Goal: Find specific page/section: Find specific page/section

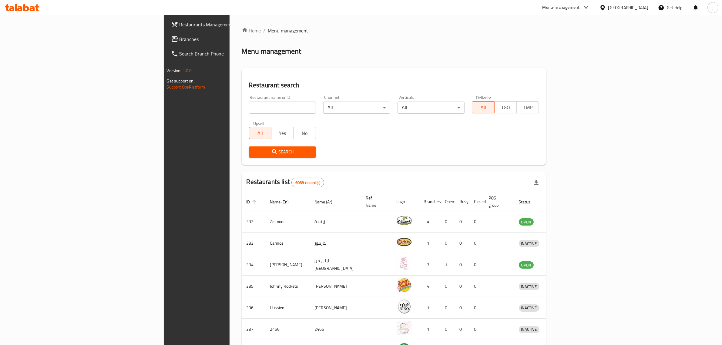
click at [242, 107] on div "Home / Menu management Menu management Restaurant search Restaurant name or ID …" at bounding box center [394, 237] width 305 height 420
click at [249, 108] on input "search" at bounding box center [282, 108] width 67 height 12
type input "beauty hub"
click at [254, 153] on span "Search" at bounding box center [282, 152] width 57 height 8
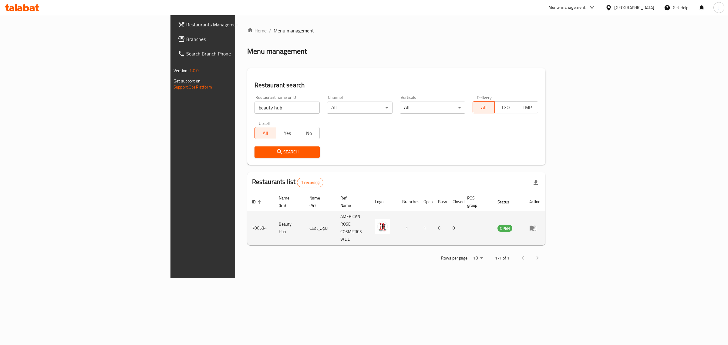
click at [536, 226] on icon "enhanced table" at bounding box center [533, 228] width 7 height 5
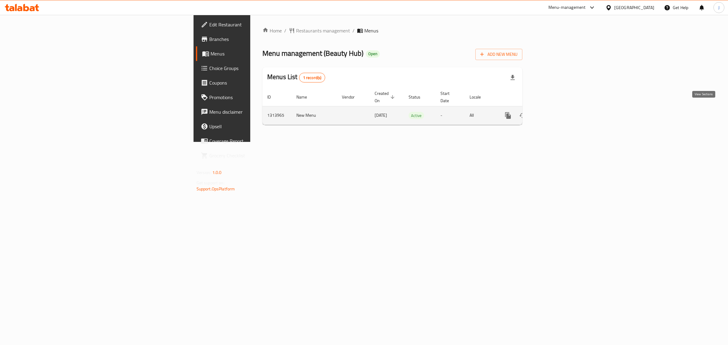
click at [555, 112] on icon "enhanced table" at bounding box center [551, 115] width 7 height 7
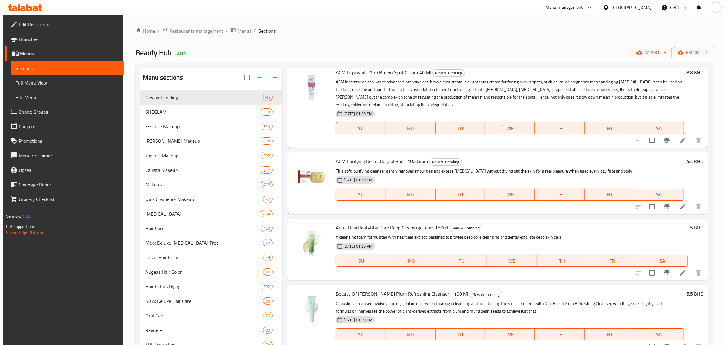
scroll to position [379, 0]
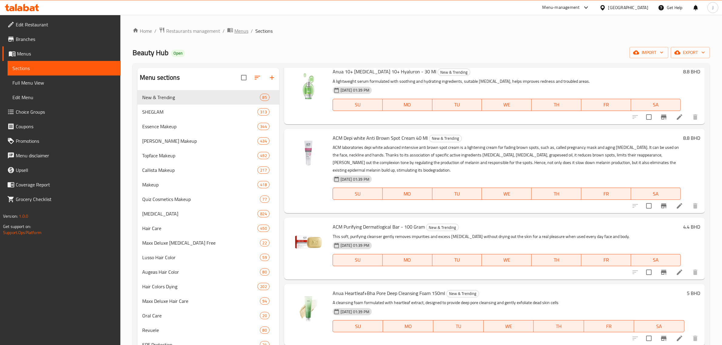
click at [234, 32] on span "Menus" at bounding box center [241, 30] width 14 height 7
